Goal: Find specific page/section: Find specific page/section

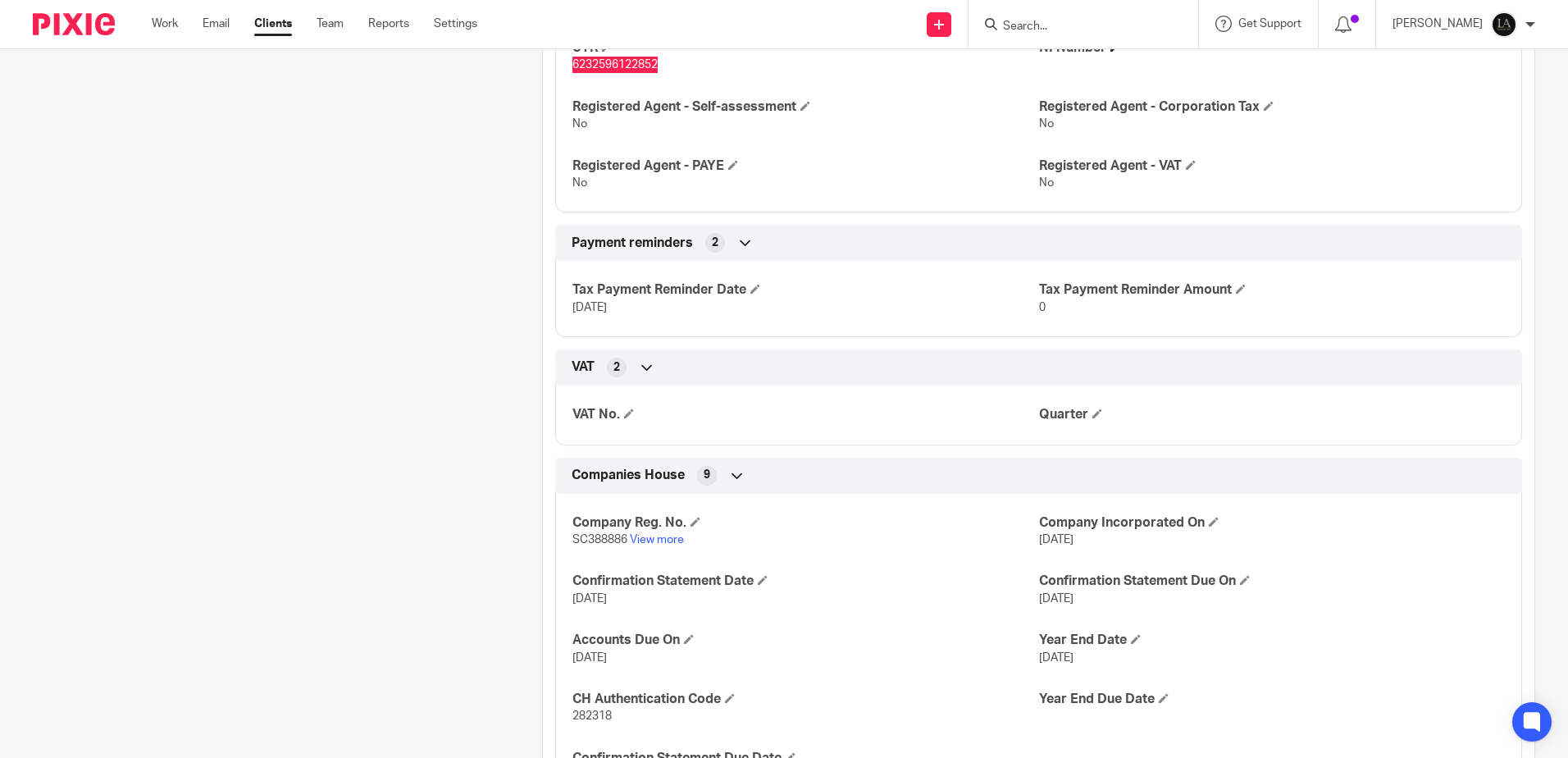
scroll to position [213, 0]
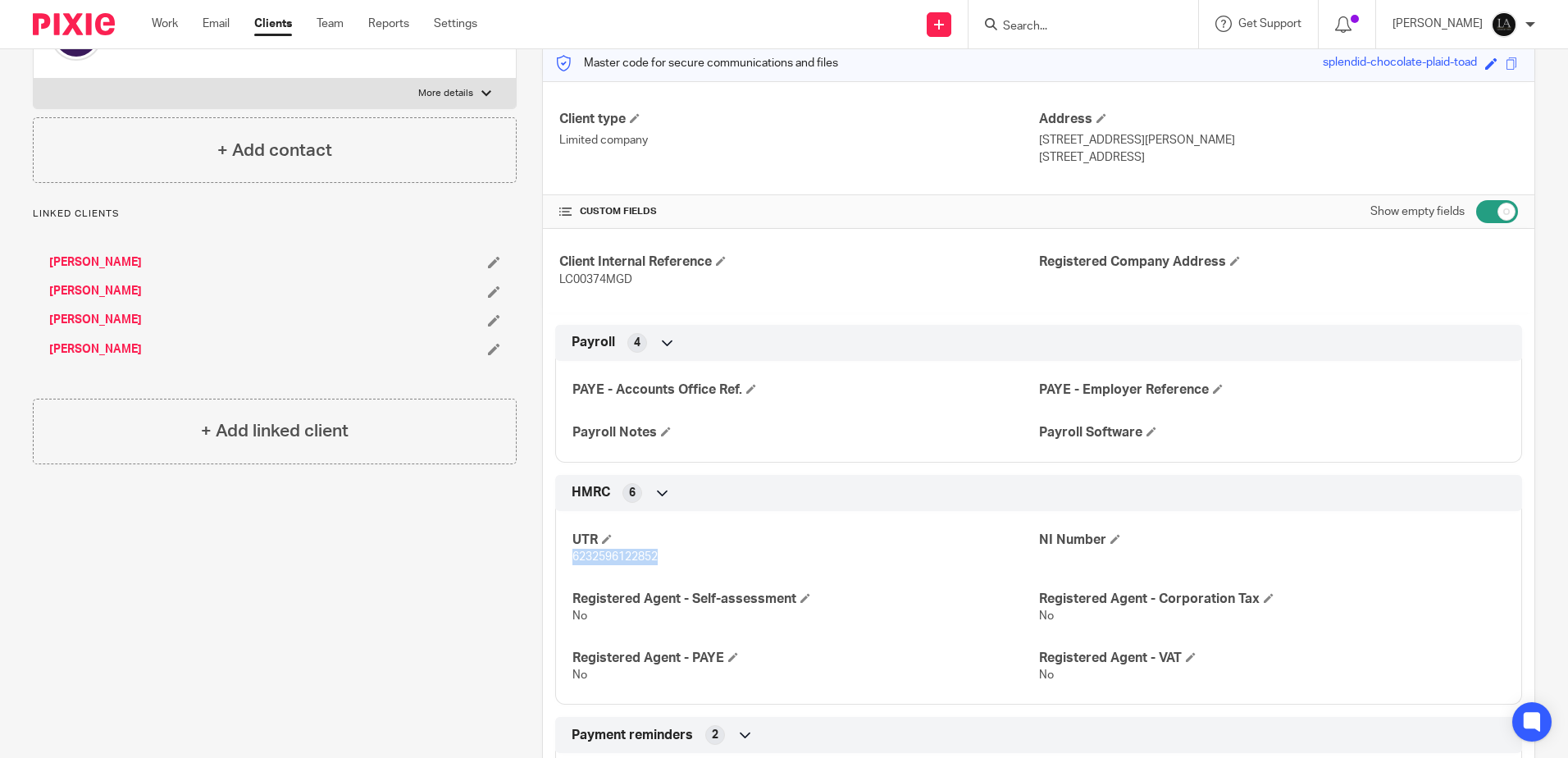
click at [1074, 22] on input "Search" at bounding box center [1075, 27] width 148 height 14
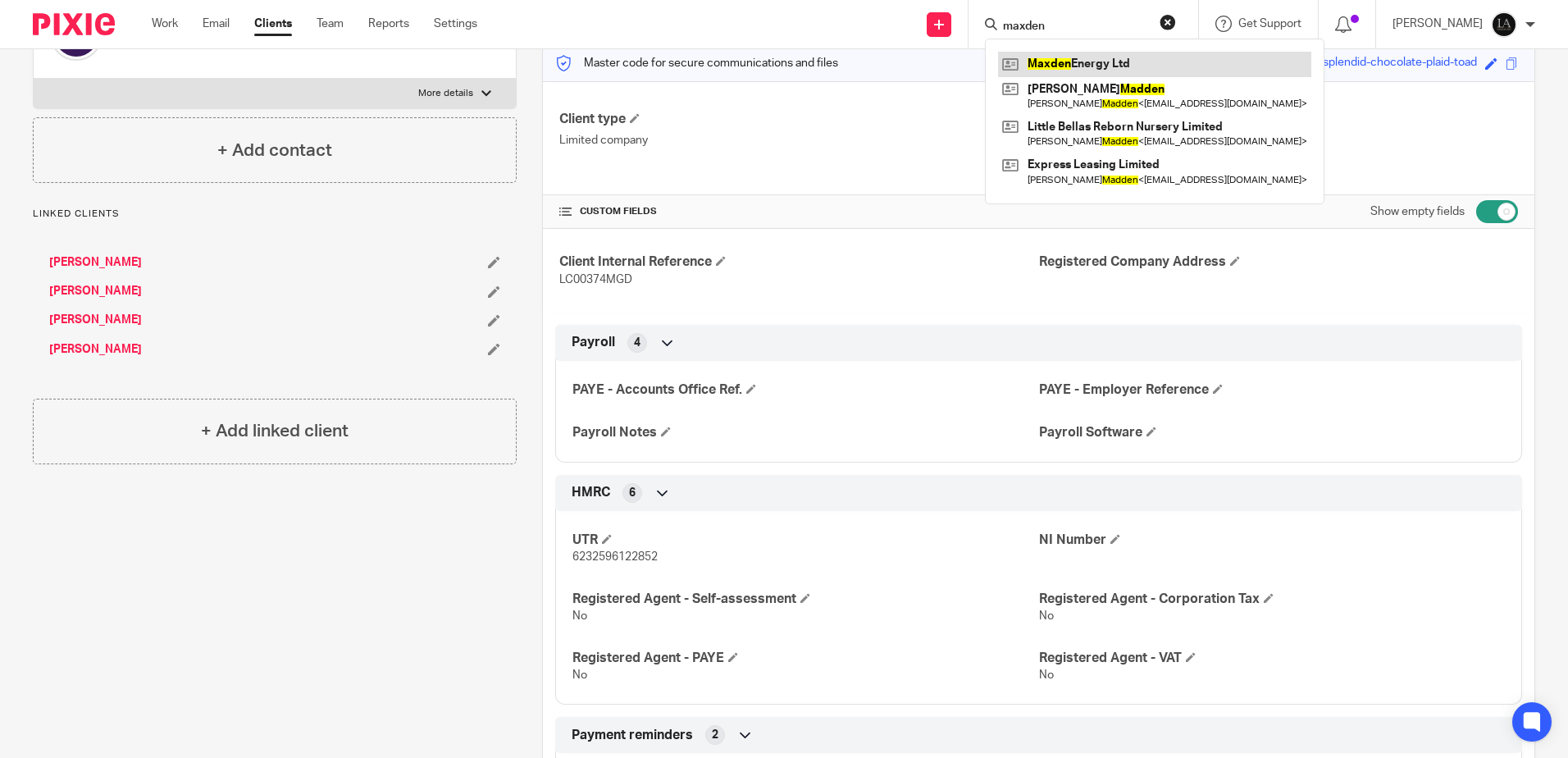
type input "maxden"
click at [1108, 54] on link at bounding box center [1154, 63] width 313 height 24
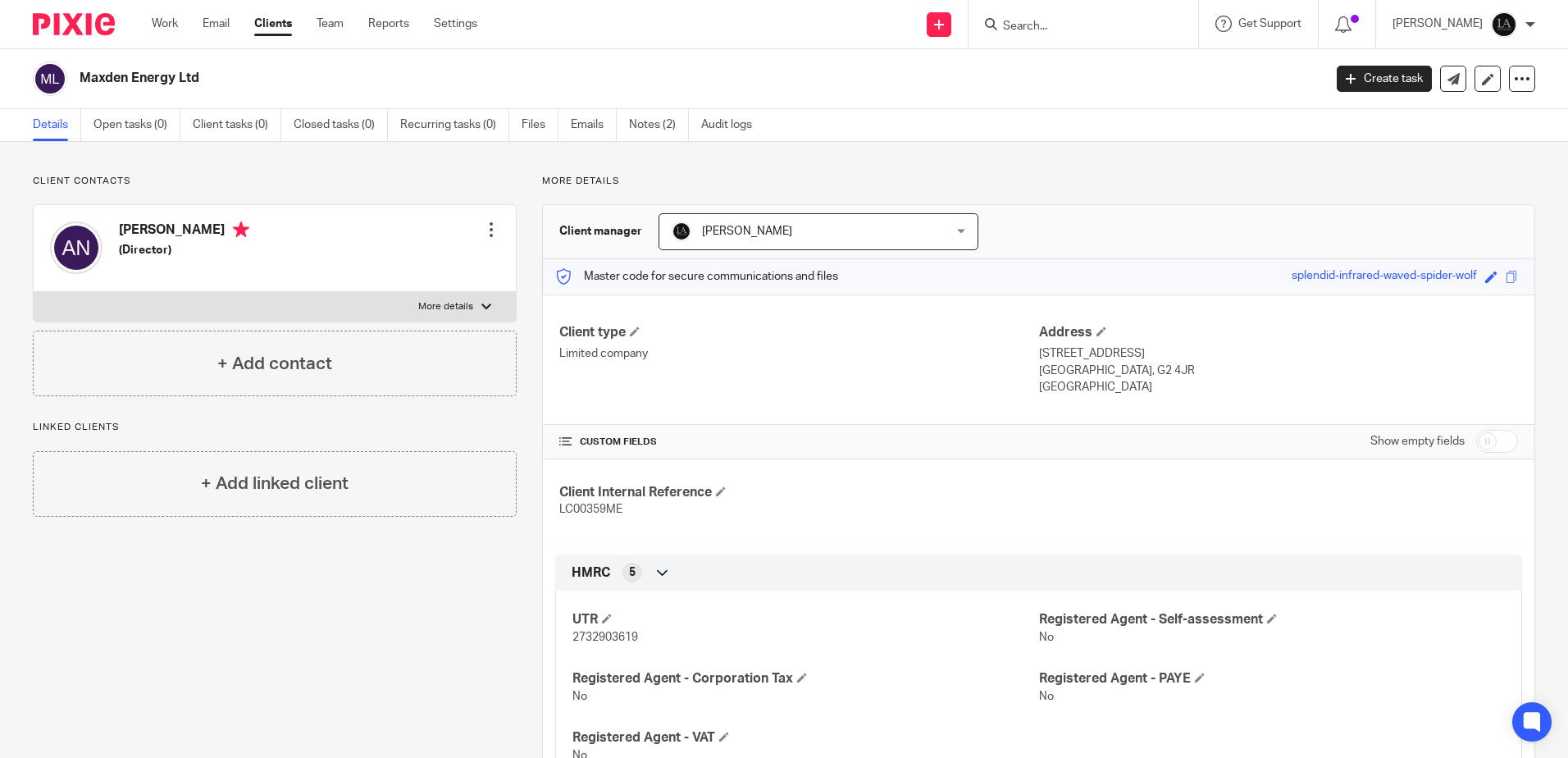
click at [1036, 26] on input "Search" at bounding box center [1075, 27] width 148 height 14
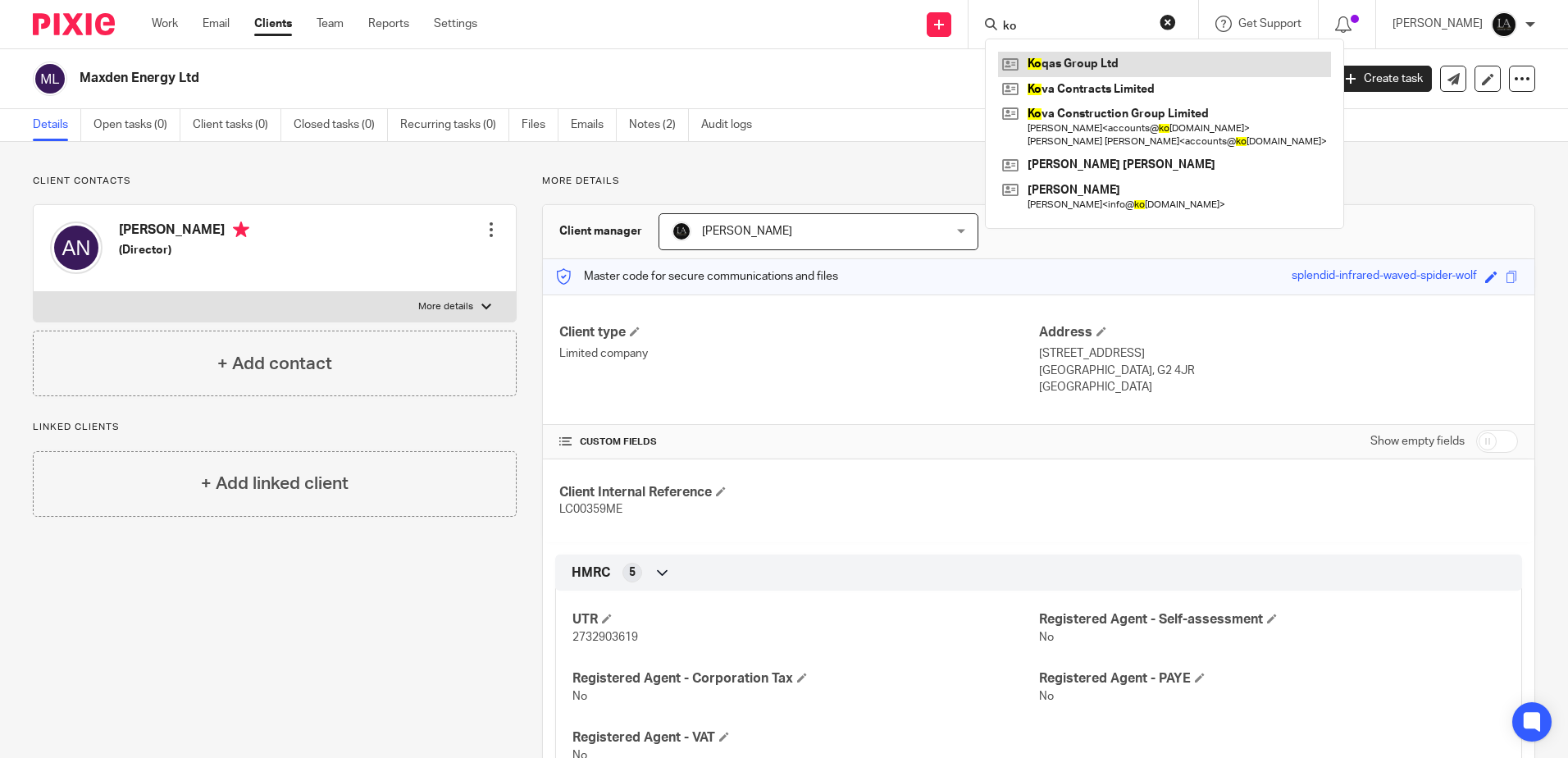
type input "ko"
click at [1135, 61] on link at bounding box center [1164, 63] width 333 height 24
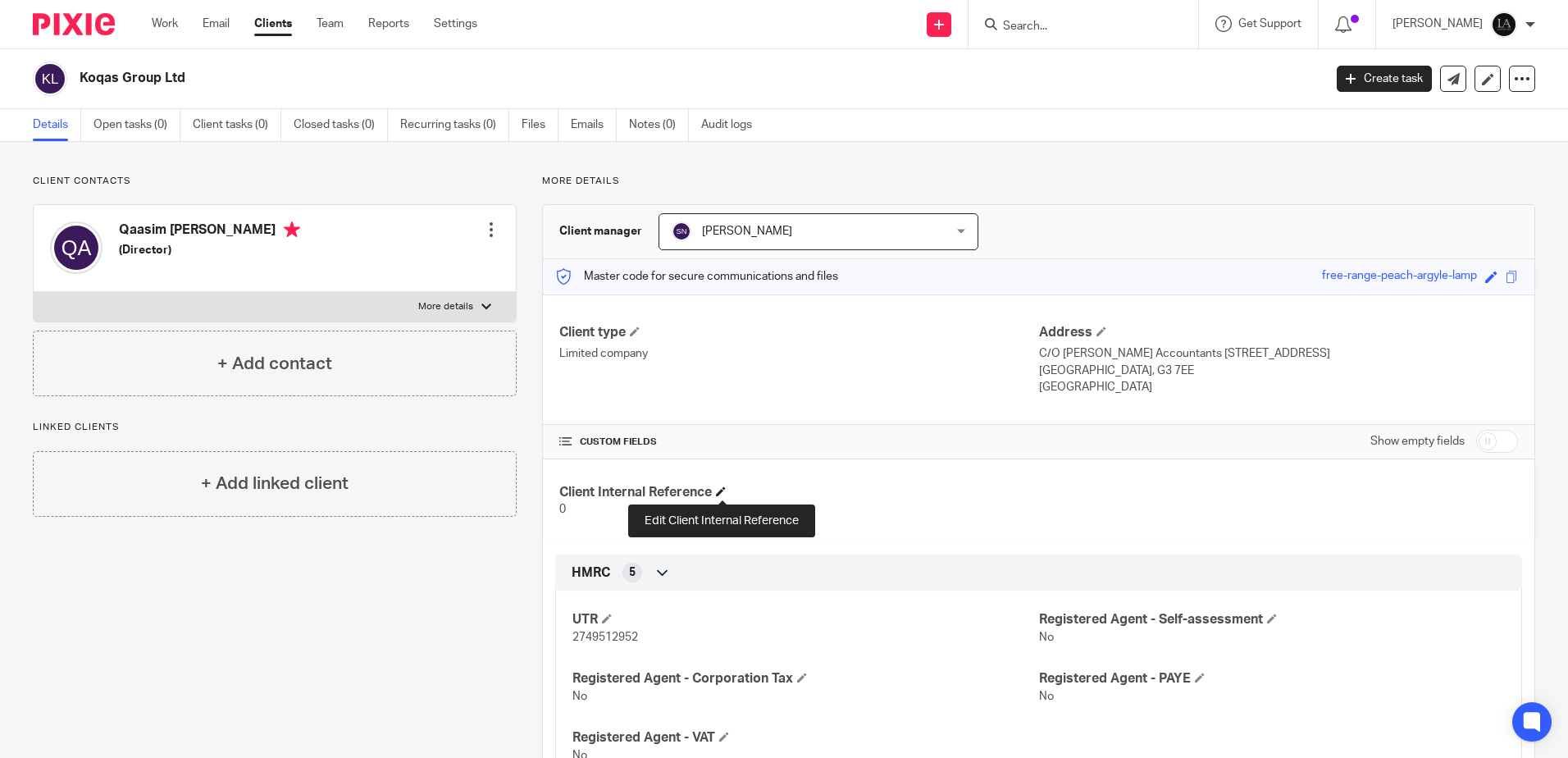
click at [723, 493] on span at bounding box center [721, 491] width 10 height 10
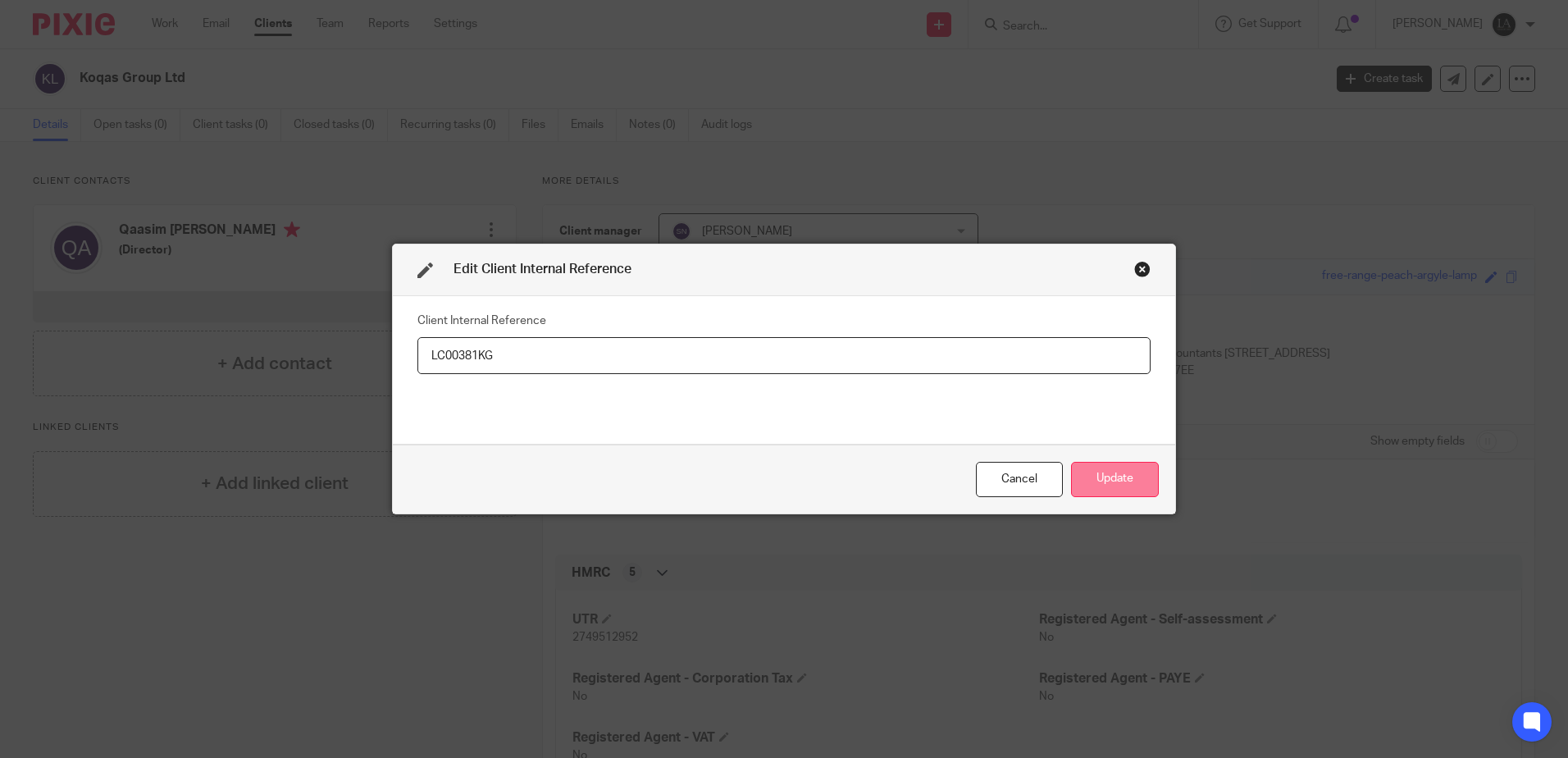
type input "LC00381KG"
click at [1113, 475] on button "Update" at bounding box center [1114, 479] width 88 height 35
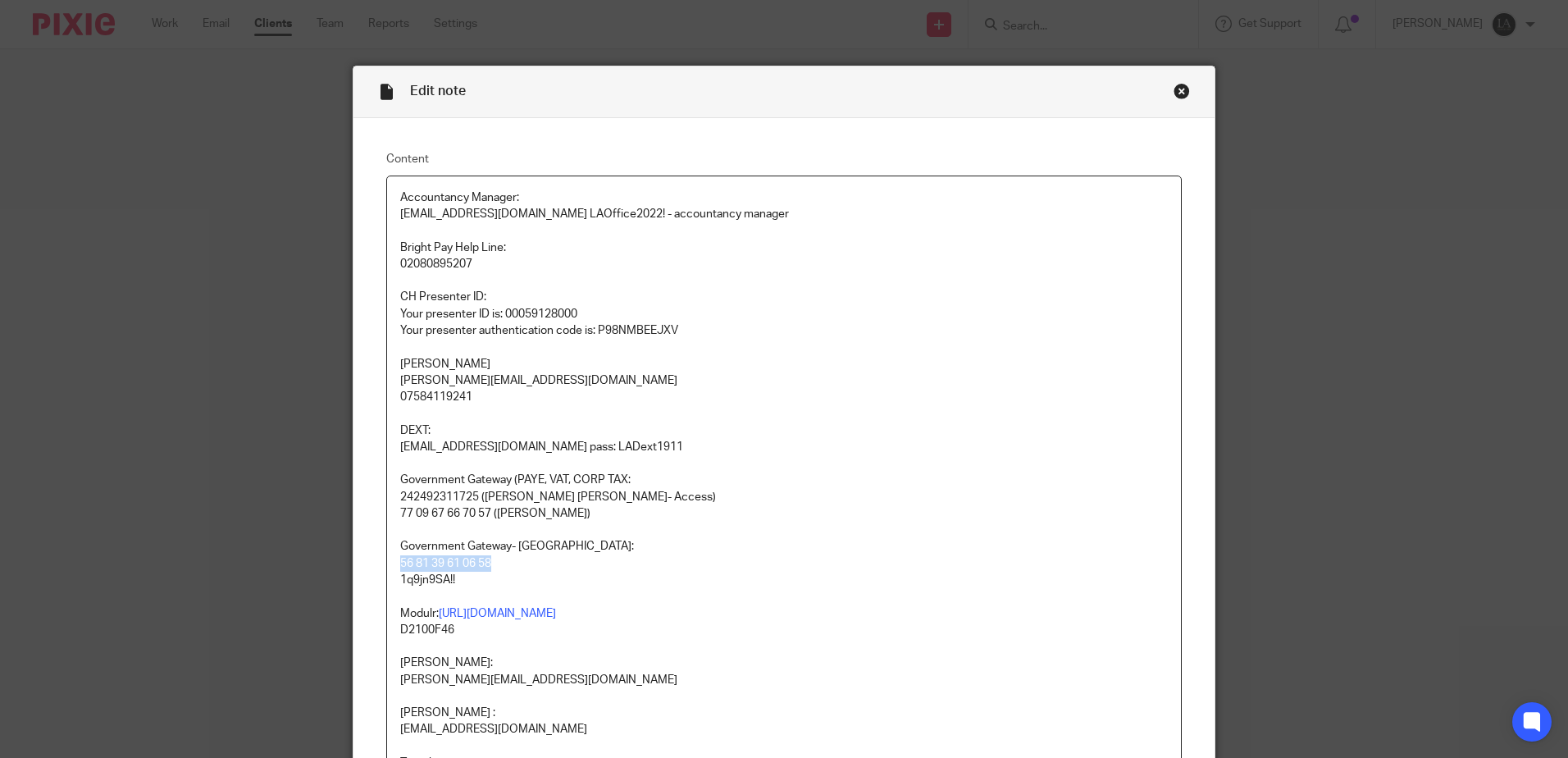
scroll to position [164, 0]
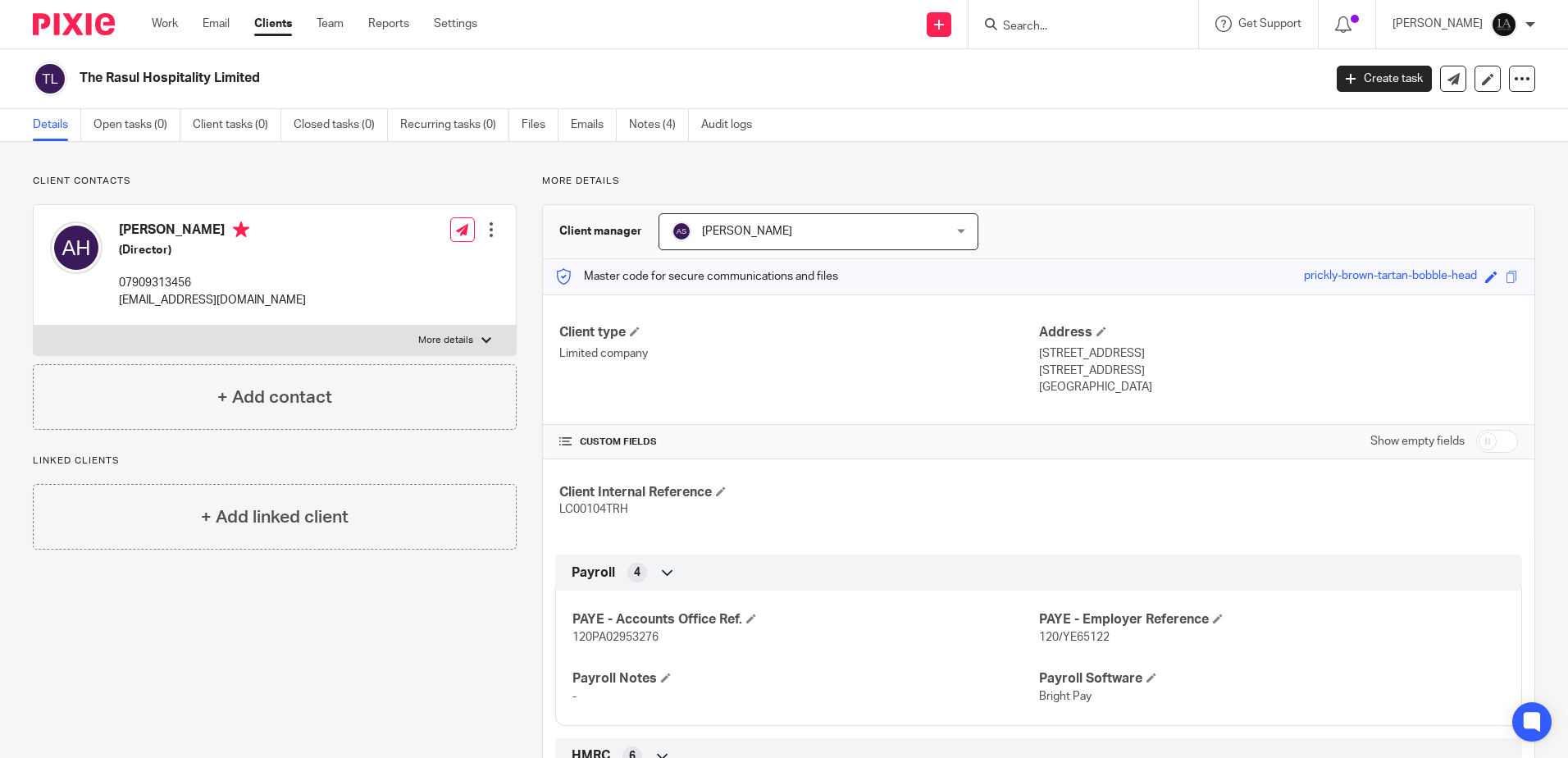
click at [1038, 29] on input "Search" at bounding box center [1075, 27] width 148 height 14
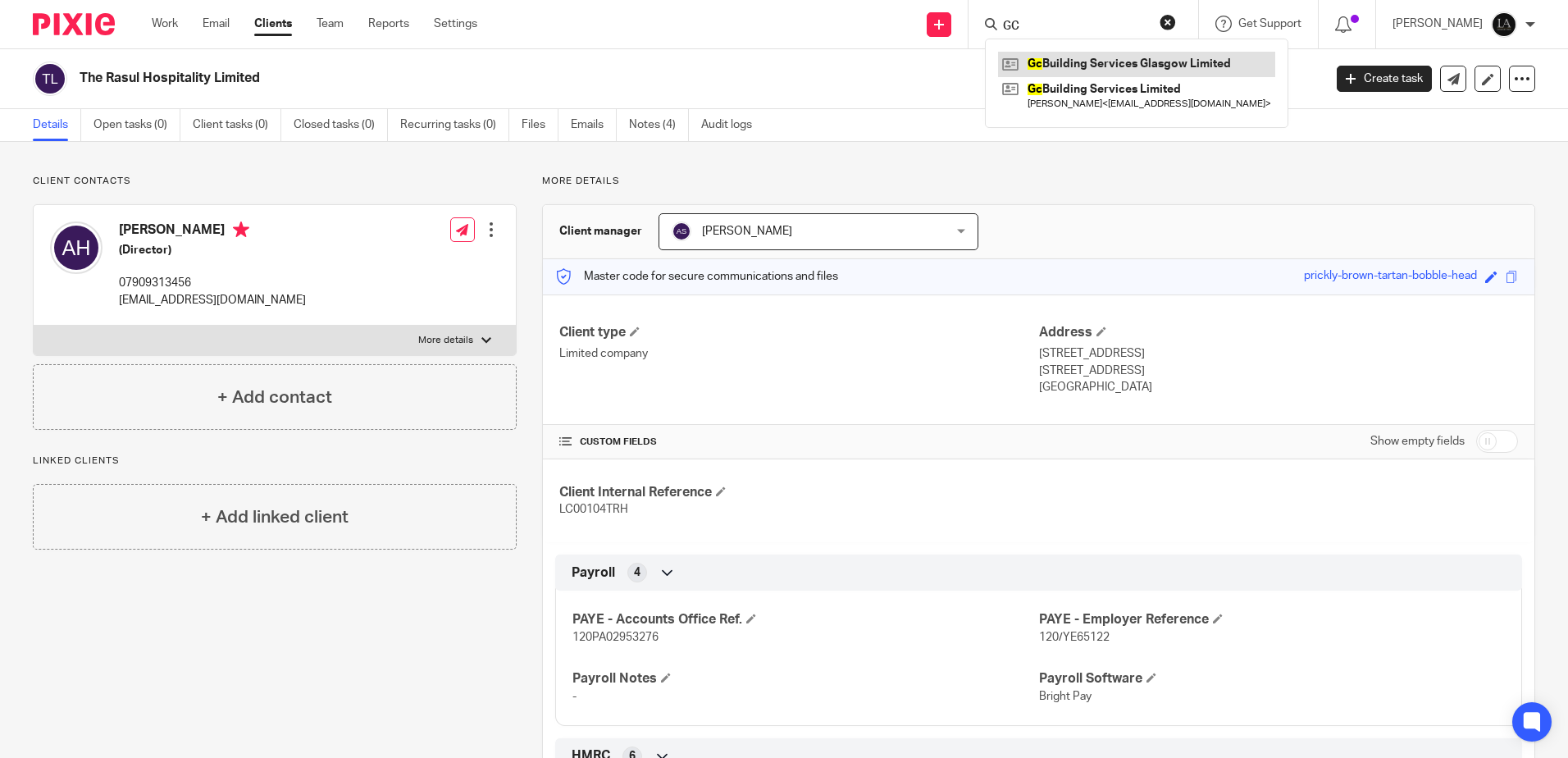
type input "GC"
click at [1101, 61] on link at bounding box center [1136, 63] width 277 height 24
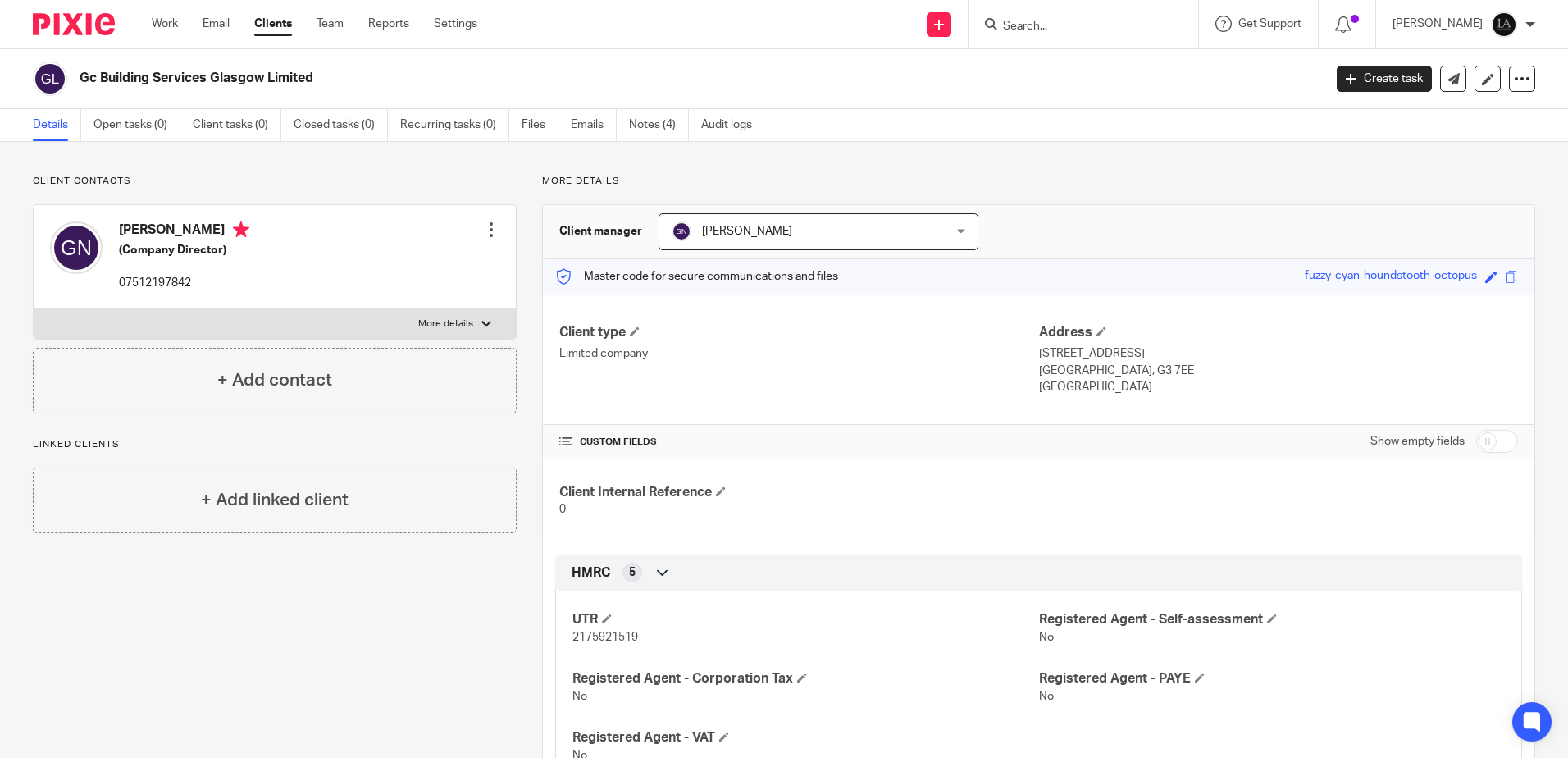
click at [1128, 30] on input "Search" at bounding box center [1075, 27] width 148 height 14
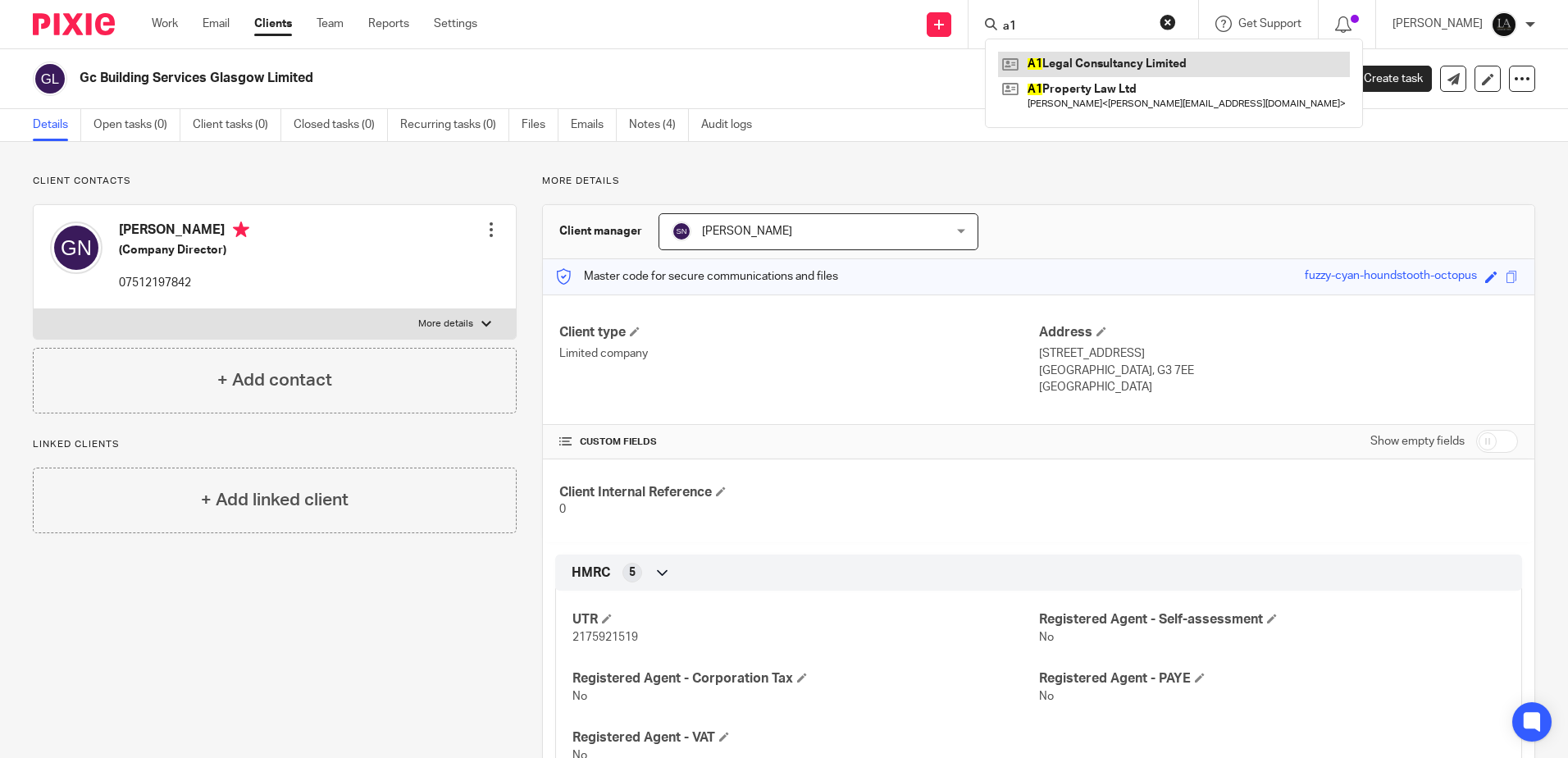
type input "a1"
click at [1158, 59] on link at bounding box center [1173, 63] width 352 height 24
